Goal: Check status: Check status

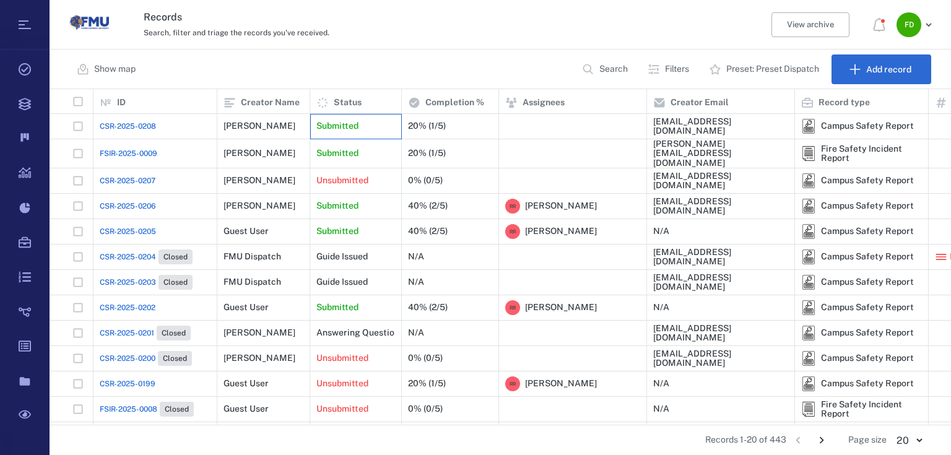
click at [367, 133] on div "Submitted" at bounding box center [355, 126] width 79 height 25
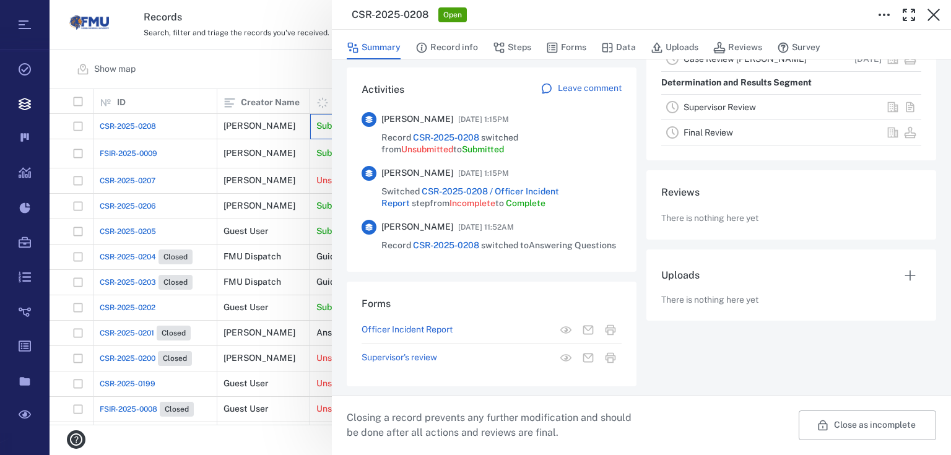
scroll to position [282, 0]
click at [450, 43] on button "Record info" at bounding box center [447, 48] width 63 height 24
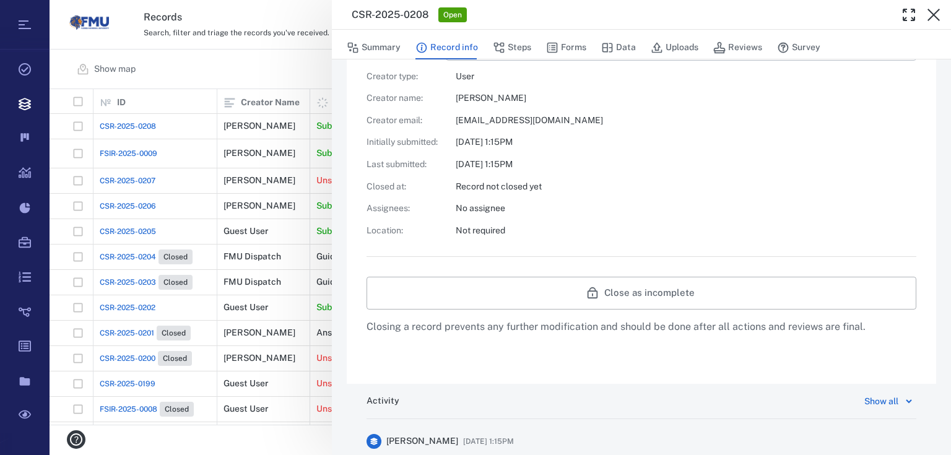
scroll to position [627, 0]
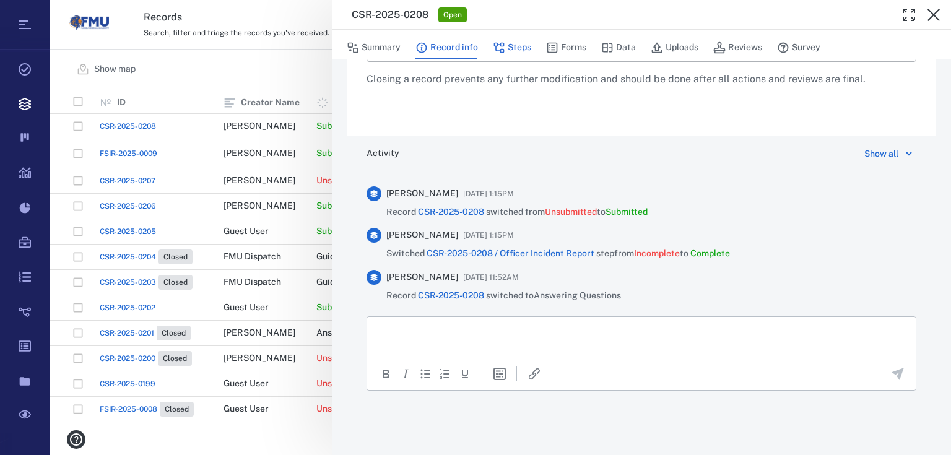
click at [503, 41] on icon "button" at bounding box center [499, 47] width 12 height 12
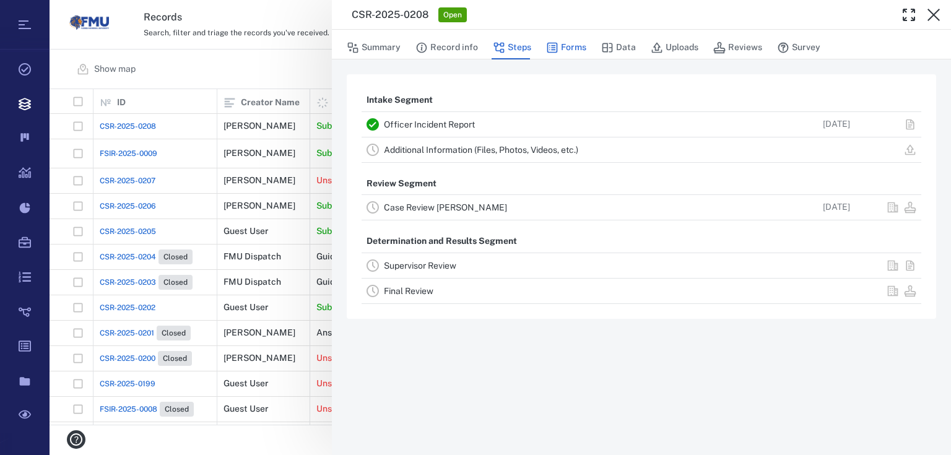
click at [567, 48] on button "Forms" at bounding box center [566, 48] width 40 height 24
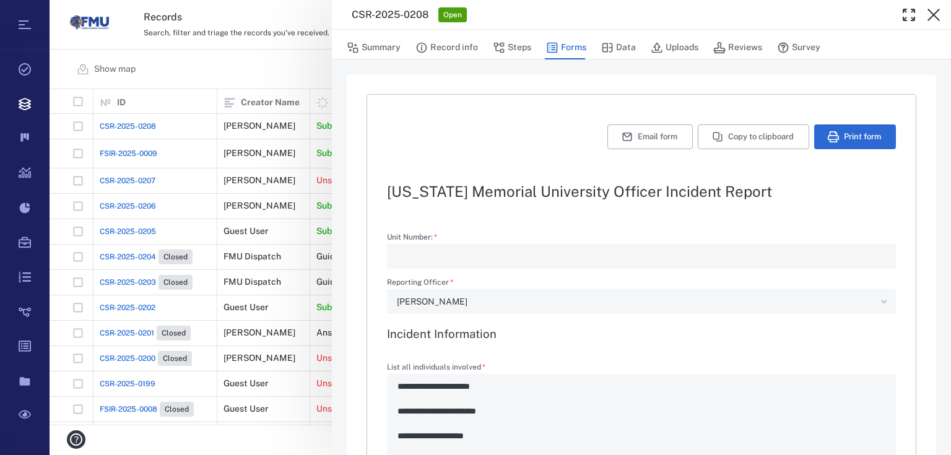
type textarea "*"
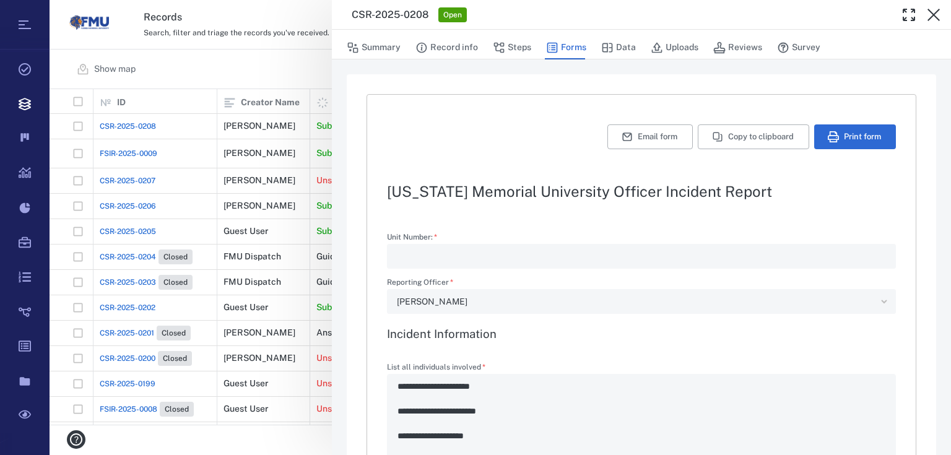
type textarea "*"
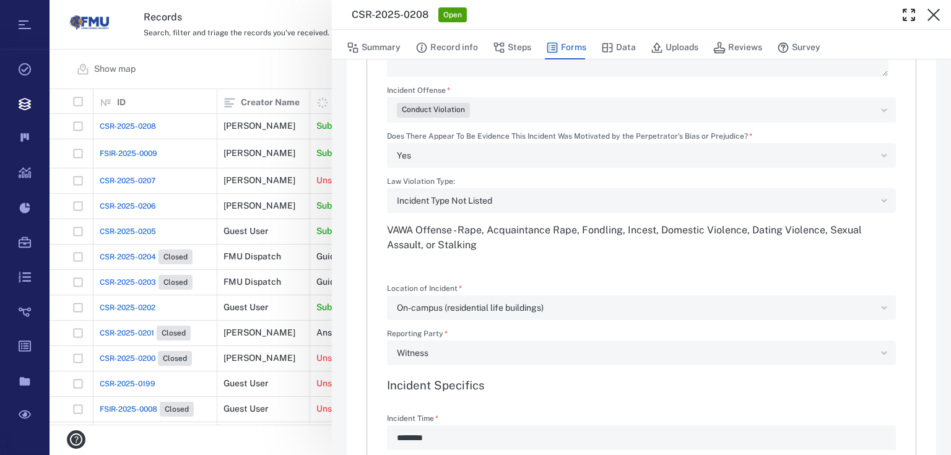
scroll to position [545, 0]
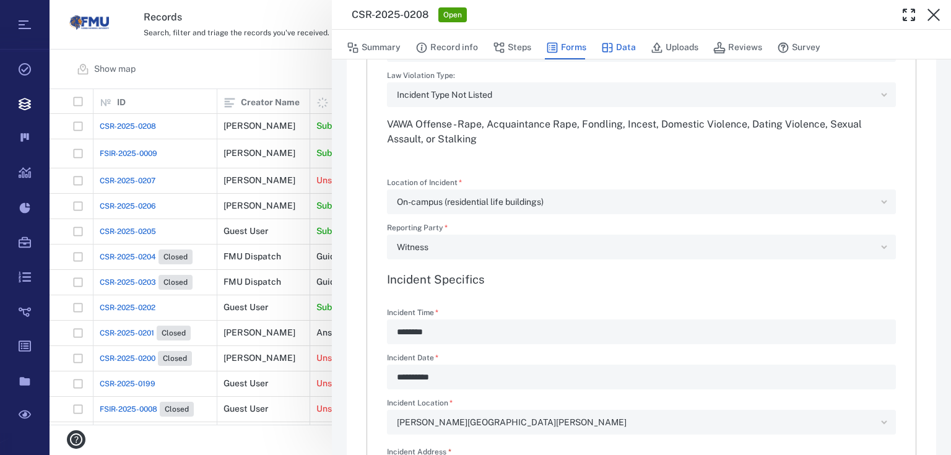
click at [629, 41] on button "Data" at bounding box center [618, 48] width 35 height 24
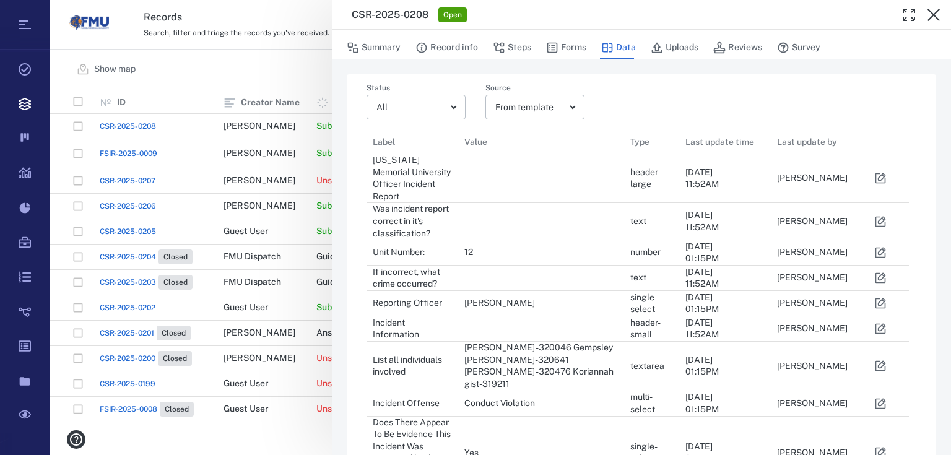
scroll to position [1047, 535]
click at [674, 45] on button "Uploads" at bounding box center [675, 48] width 48 height 24
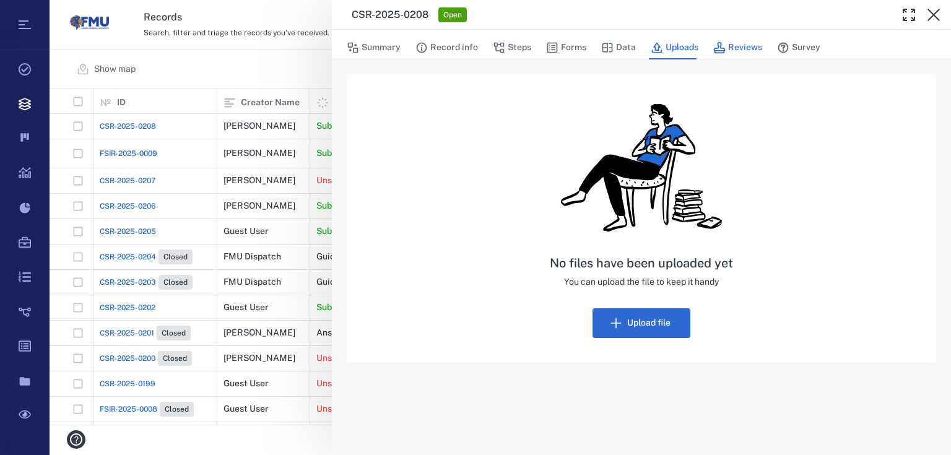
click at [728, 50] on button "Reviews" at bounding box center [737, 48] width 49 height 24
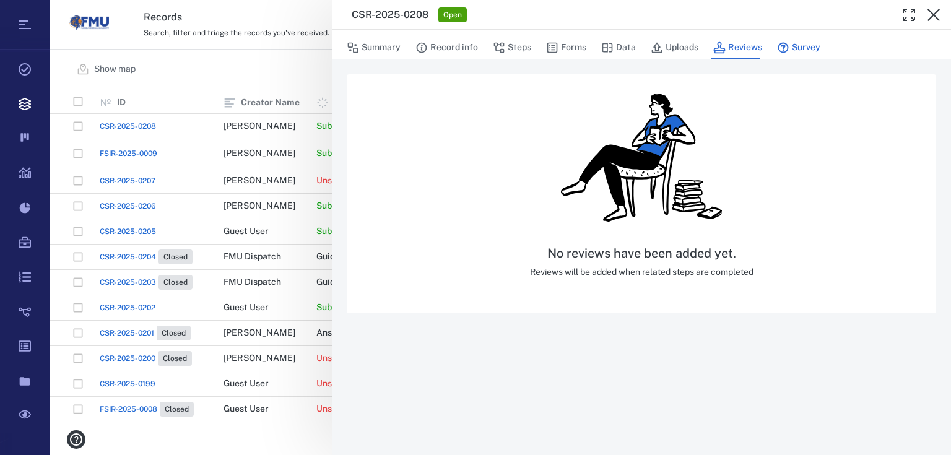
click at [804, 49] on button "Survey" at bounding box center [798, 48] width 43 height 24
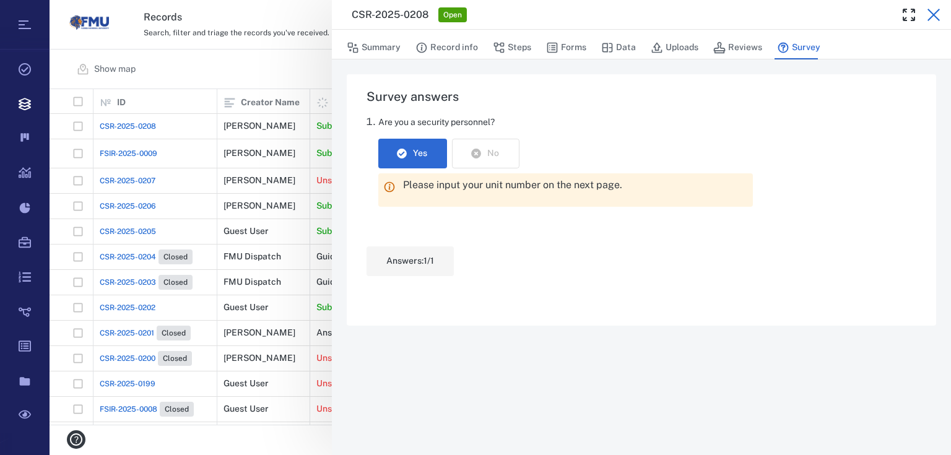
click at [938, 12] on icon "button" at bounding box center [933, 14] width 15 height 15
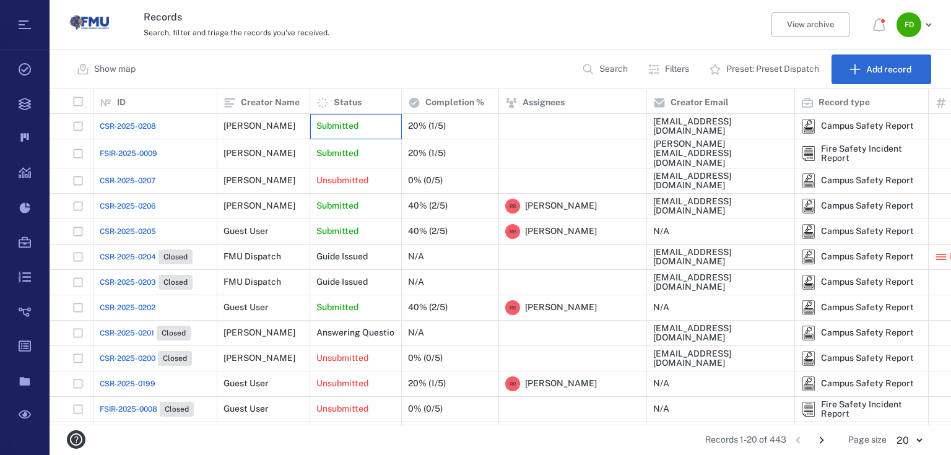
click at [376, 121] on div "Submitted" at bounding box center [355, 126] width 79 height 25
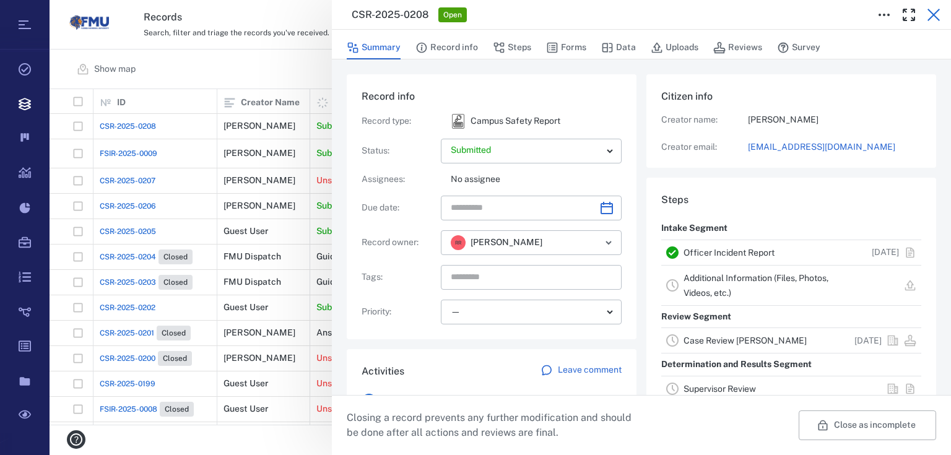
click at [931, 11] on icon "button" at bounding box center [933, 14] width 15 height 15
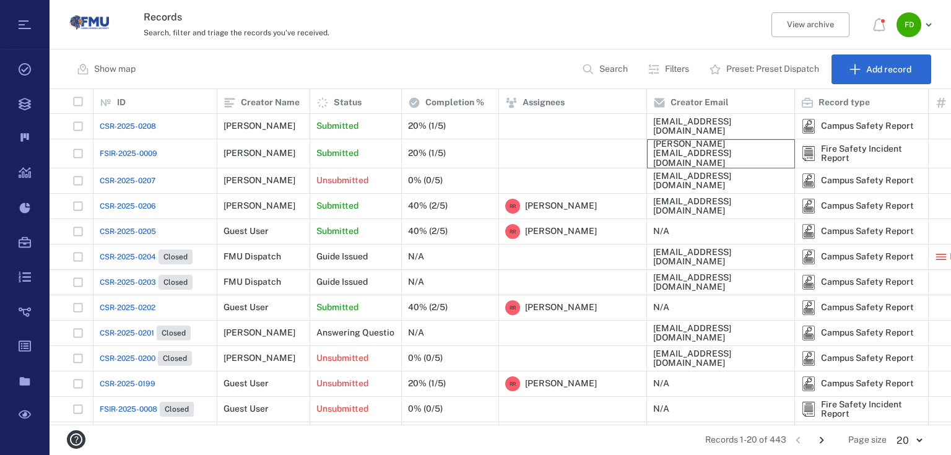
click at [736, 155] on div "[PERSON_NAME][EMAIL_ADDRESS][DOMAIN_NAME]" at bounding box center [720, 153] width 135 height 28
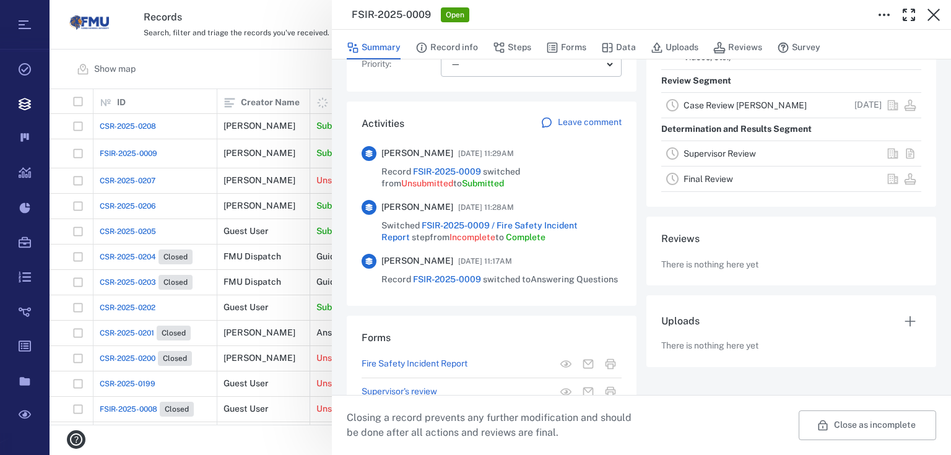
scroll to position [295, 0]
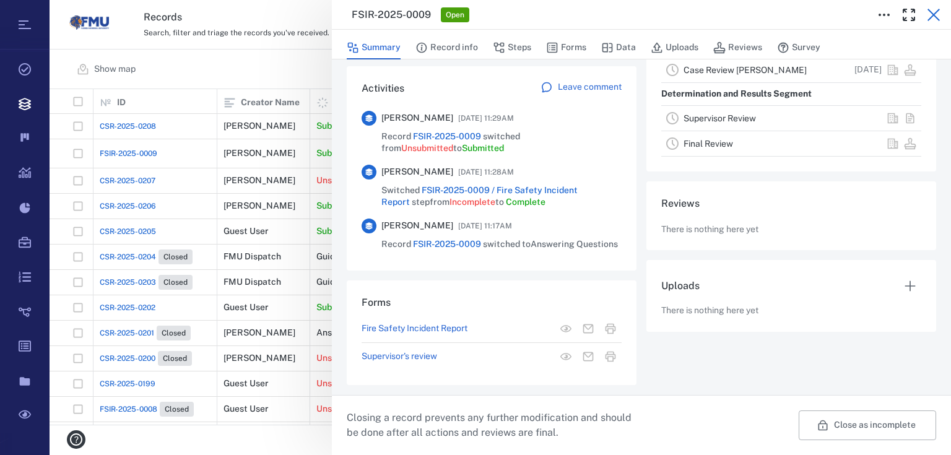
click at [933, 12] on icon "button" at bounding box center [933, 14] width 15 height 15
